Goal: Check status

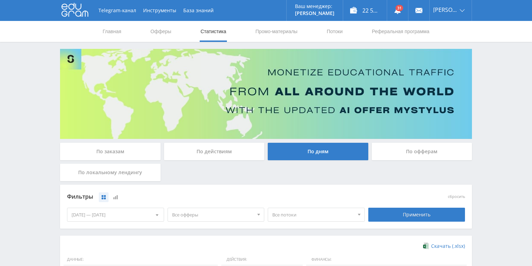
scroll to position [190, 0]
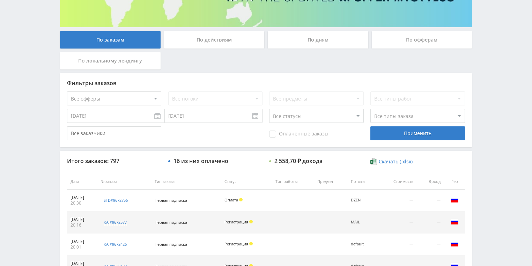
click at [215, 54] on div "По заказам По действиям По дням По офферам По локальному лендингу" at bounding box center [266, 52] width 416 height 42
click at [213, 46] on div "По действиям" at bounding box center [214, 39] width 101 height 17
click at [0, 0] on input "По действиям" at bounding box center [0, 0] width 0 height 0
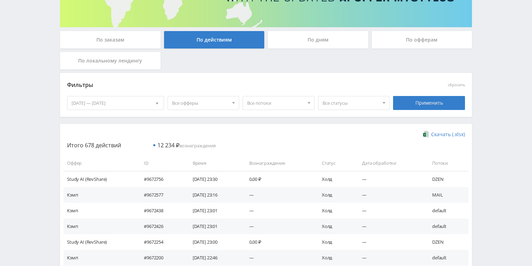
click at [305, 45] on div "По дням" at bounding box center [318, 39] width 101 height 17
click at [0, 0] on input "По дням" at bounding box center [0, 0] width 0 height 0
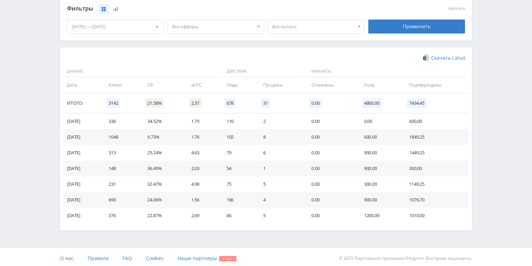
scroll to position [190, 0]
